Goal: Find specific page/section: Locate a particular part of the current website

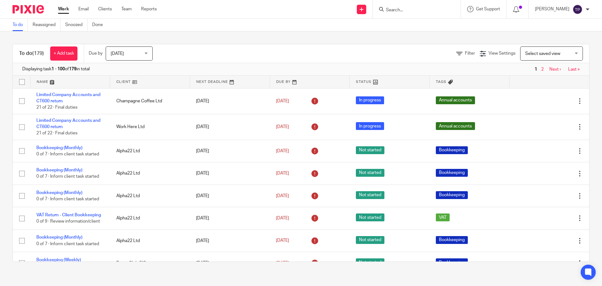
click at [410, 11] on input "Search" at bounding box center [413, 11] width 56 height 6
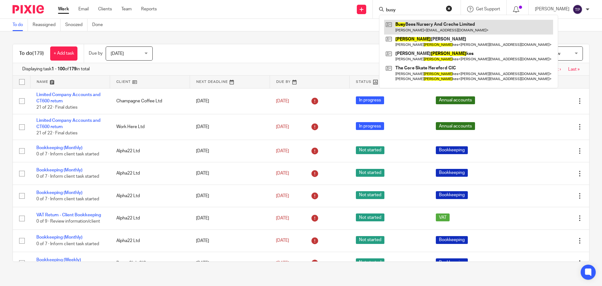
type input "busy"
click at [450, 25] on link at bounding box center [468, 27] width 169 height 14
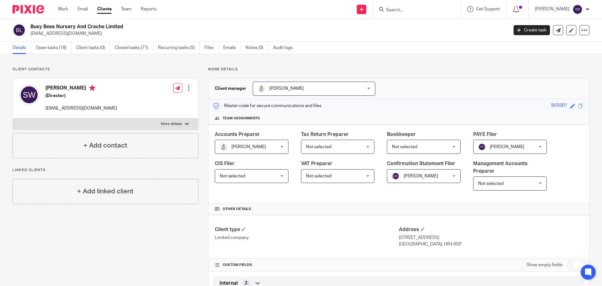
click at [161, 120] on label "More details" at bounding box center [105, 123] width 185 height 11
click at [13, 118] on input "More details" at bounding box center [13, 118] width 0 height 0
checkbox input "true"
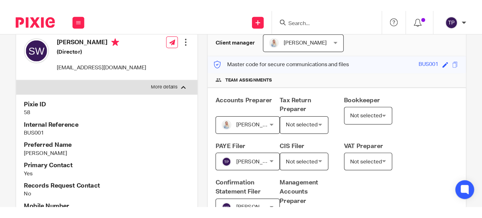
scroll to position [63, 0]
